Goal: Find specific page/section: Find specific page/section

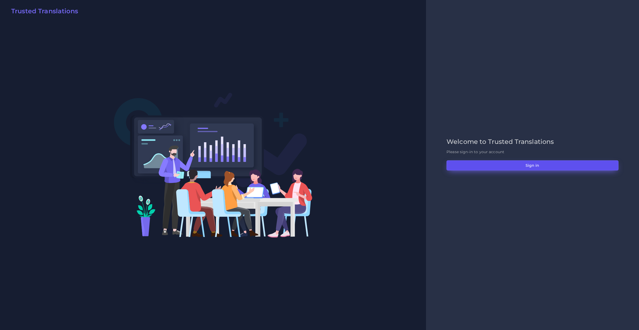
click at [458, 168] on button "Sign in" at bounding box center [533, 166] width 172 height 10
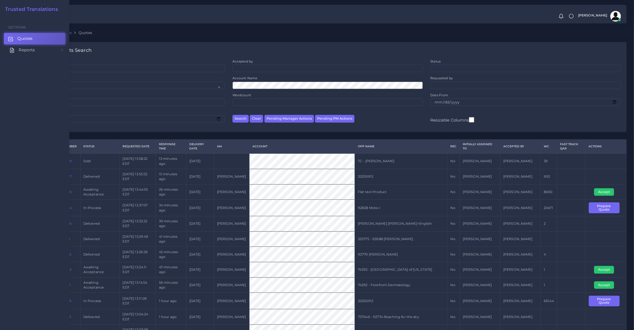
click at [23, 50] on span "Reports" at bounding box center [27, 50] width 16 height 6
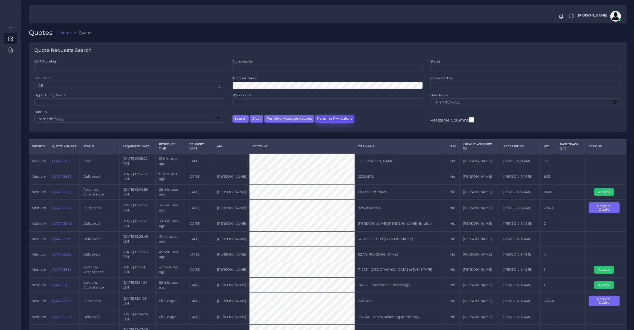
click at [329, 122] on button "Pending PM Actions" at bounding box center [334, 119] width 39 height 8
select select "awaiting_acceptance"
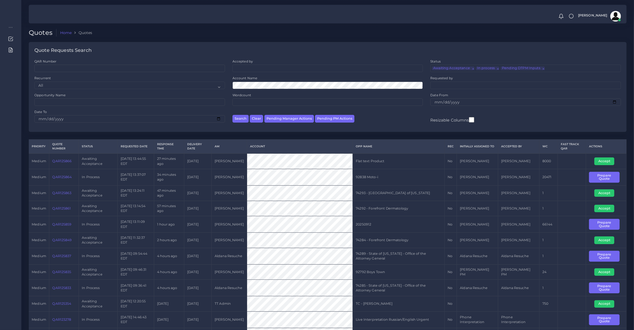
scroll to position [111, 0]
